Goal: Information Seeking & Learning: Learn about a topic

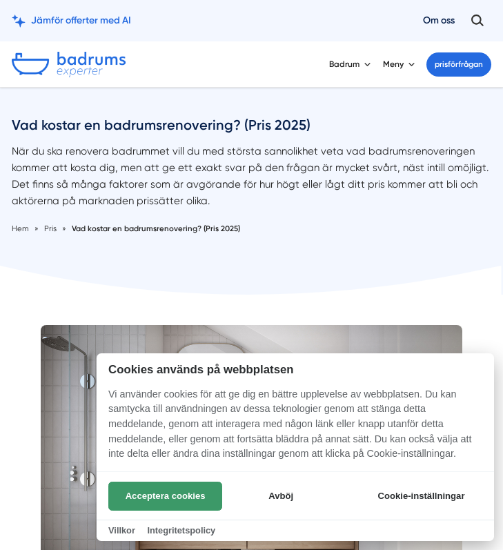
click at [161, 504] on button "Acceptera cookies" at bounding box center [165, 496] width 114 height 29
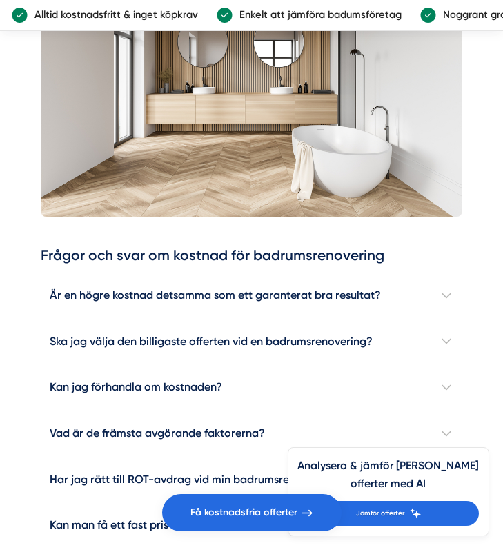
scroll to position [2970, 0]
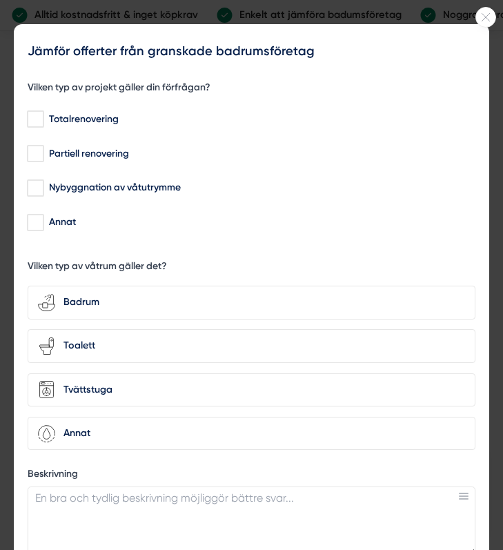
click at [479, 30] on div "f61da3c3-d871-40b1-8829-7adf6740ba4b Jämför offerter från granskade badrumsföre…" at bounding box center [252, 508] width 476 height 968
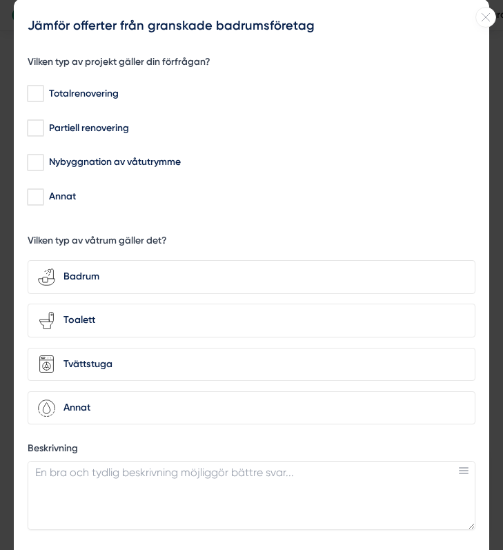
scroll to position [0, 0]
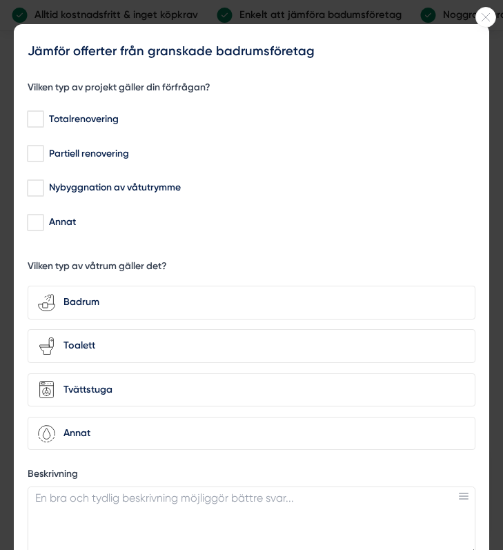
click at [485, 17] on icon at bounding box center [485, 17] width 19 height 8
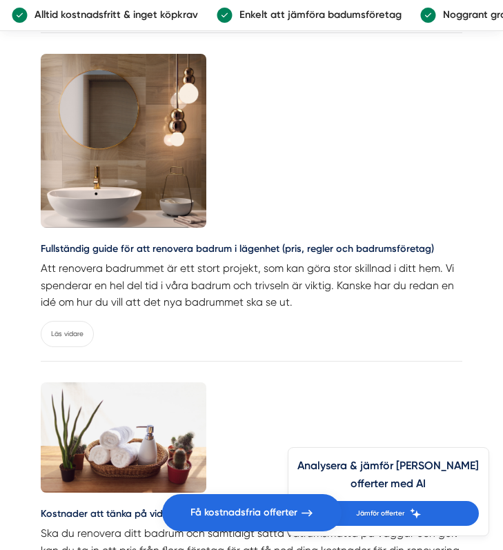
scroll to position [4911, 0]
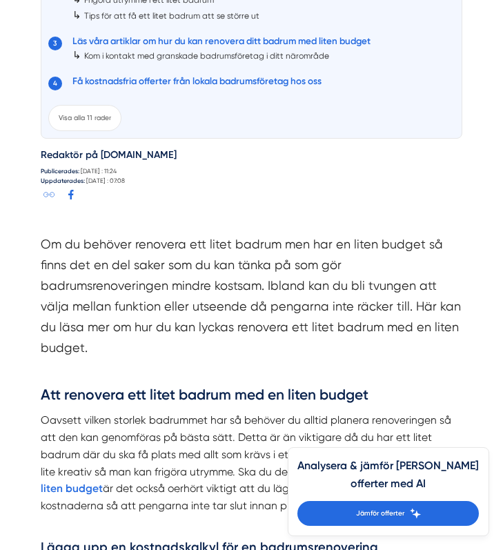
scroll to position [857, 0]
